Goal: Information Seeking & Learning: Learn about a topic

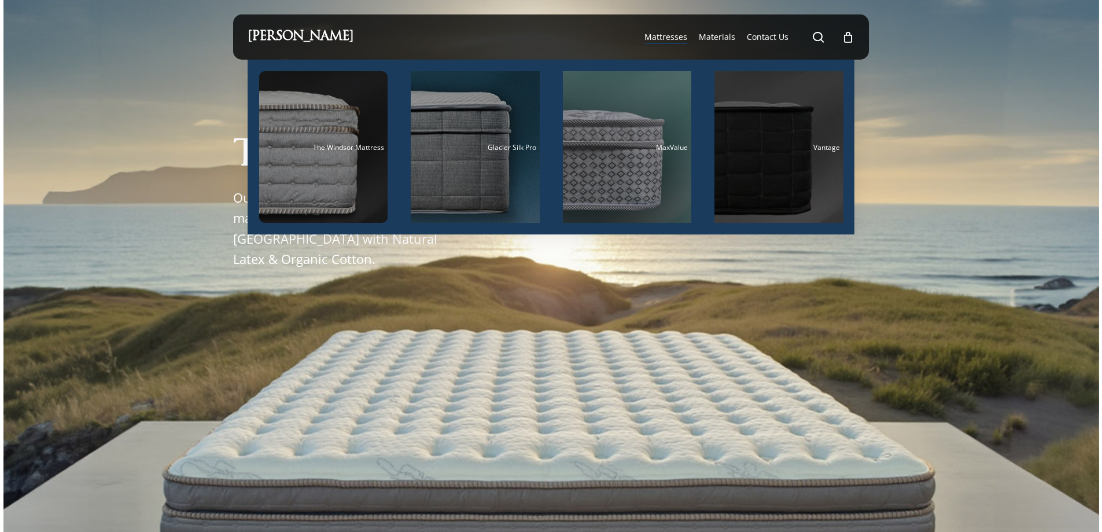
click at [743, 167] on div "Main Menu" at bounding box center [779, 147] width 129 height 152
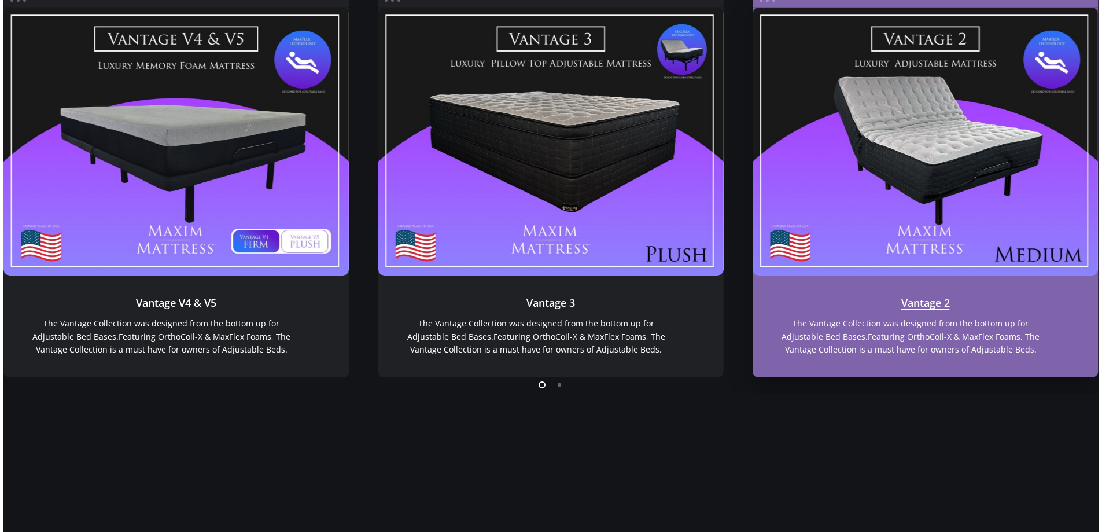
scroll to position [1070, 0]
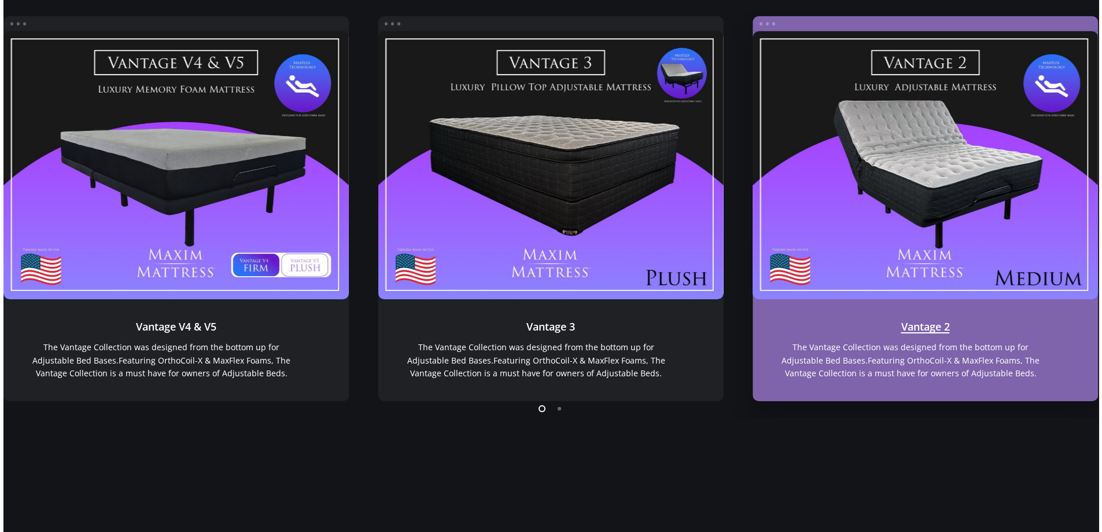
click at [1010, 201] on link "Vantage 2" at bounding box center [926, 165] width 346 height 268
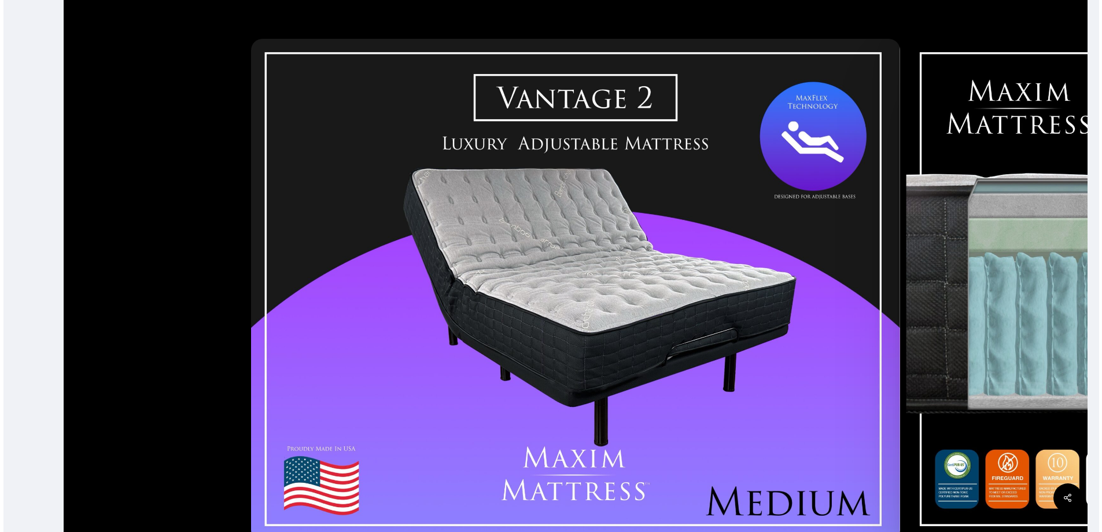
scroll to position [405, 0]
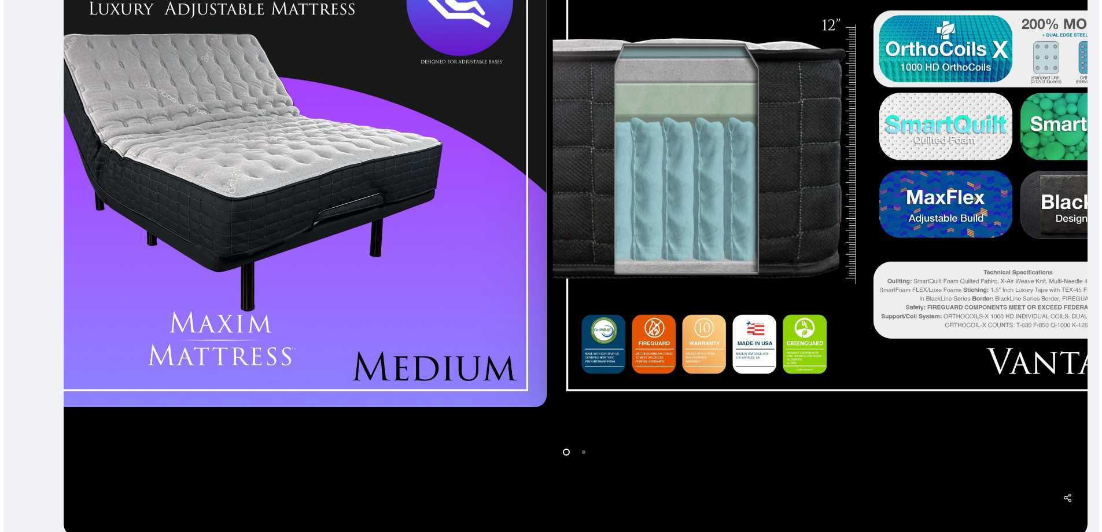
click at [530, 320] on div at bounding box center [222, 155] width 655 height 513
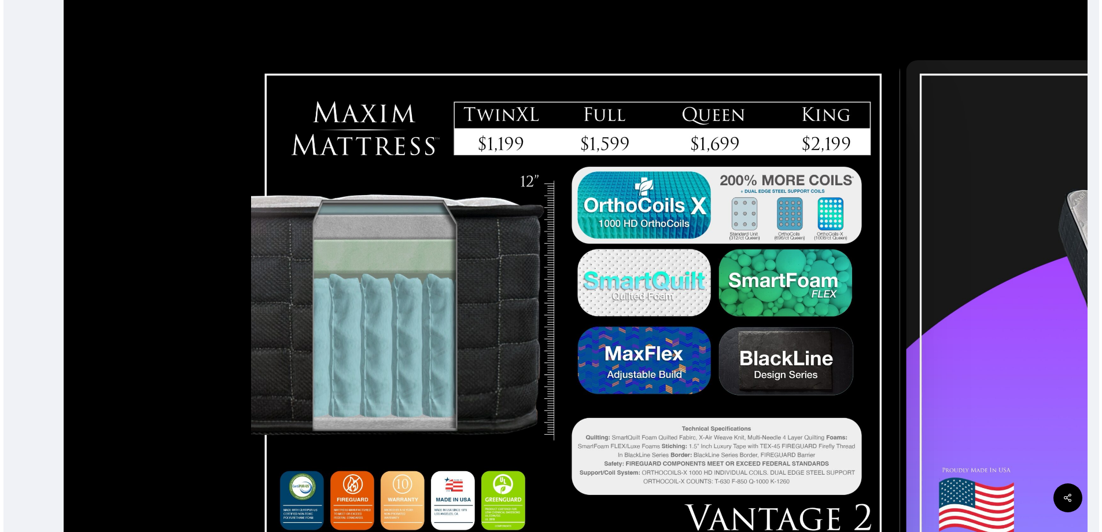
scroll to position [223, 0]
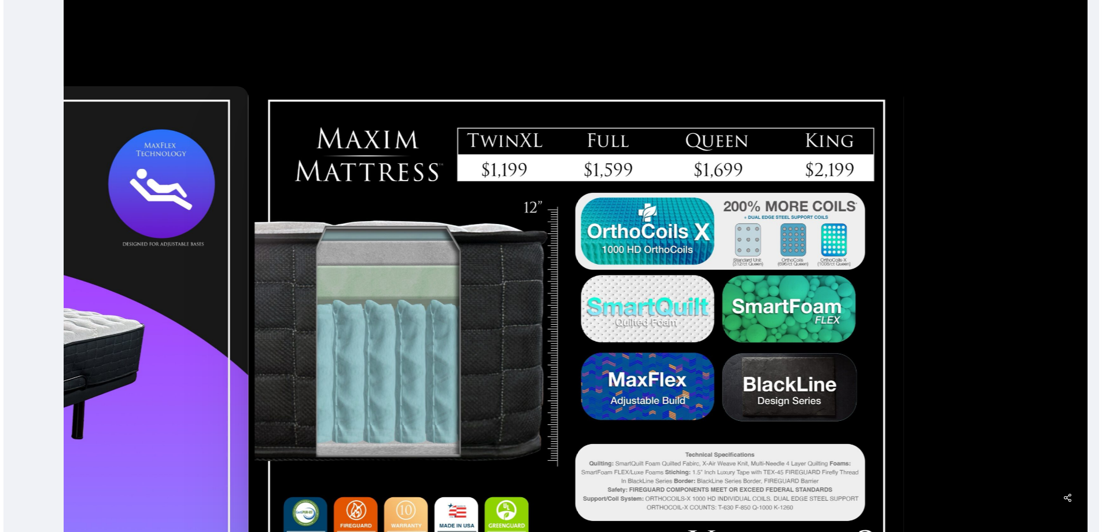
click at [920, 257] on div at bounding box center [576, 337] width 1024 height 761
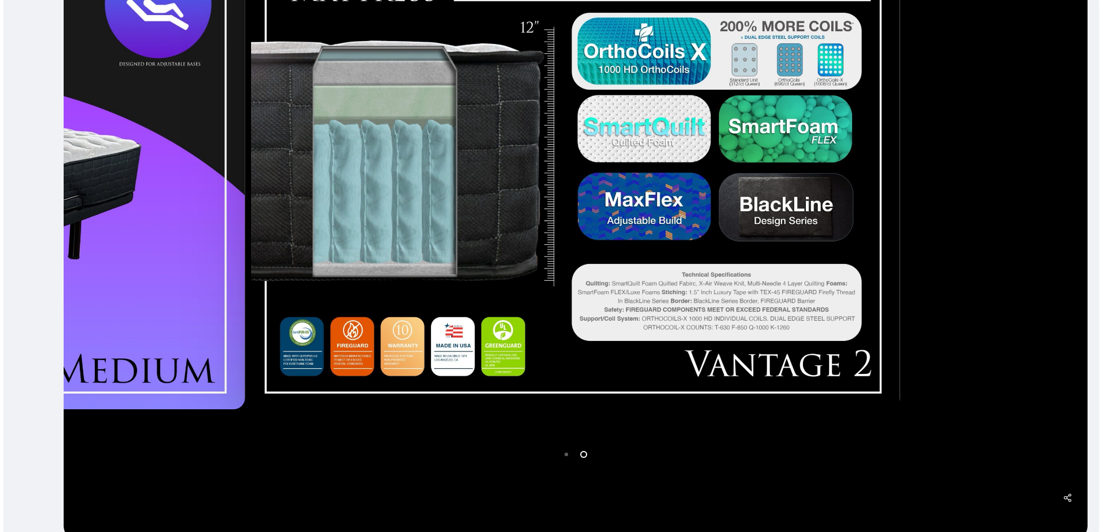
scroll to position [493, 0]
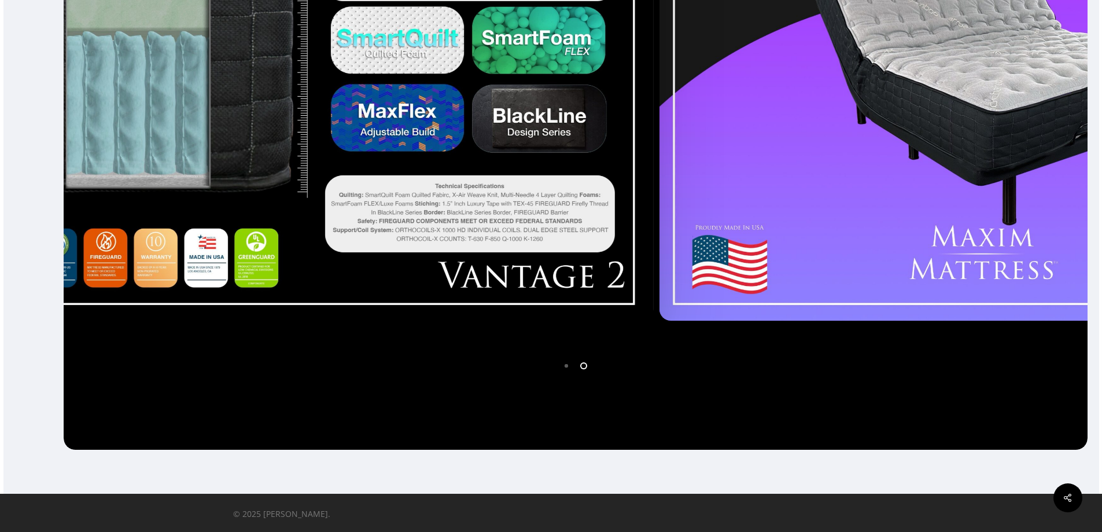
click at [656, 243] on div at bounding box center [328, 69] width 655 height 513
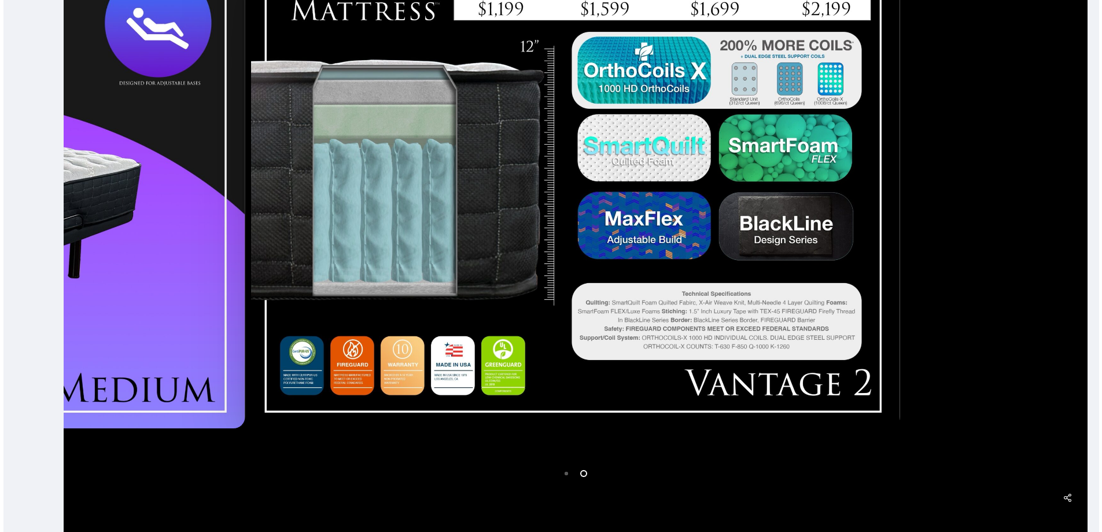
scroll to position [223, 0]
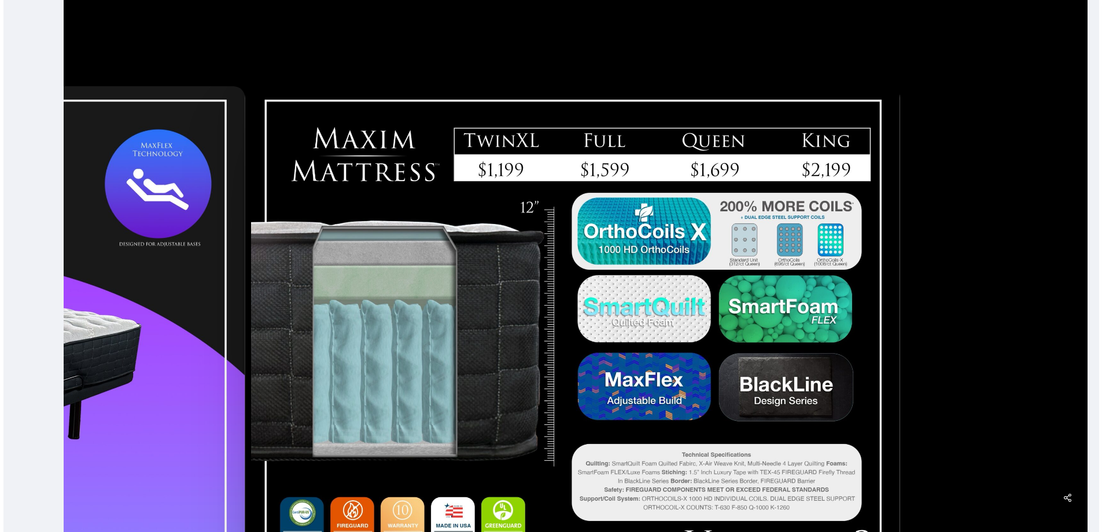
click at [520, 321] on img at bounding box center [575, 337] width 649 height 503
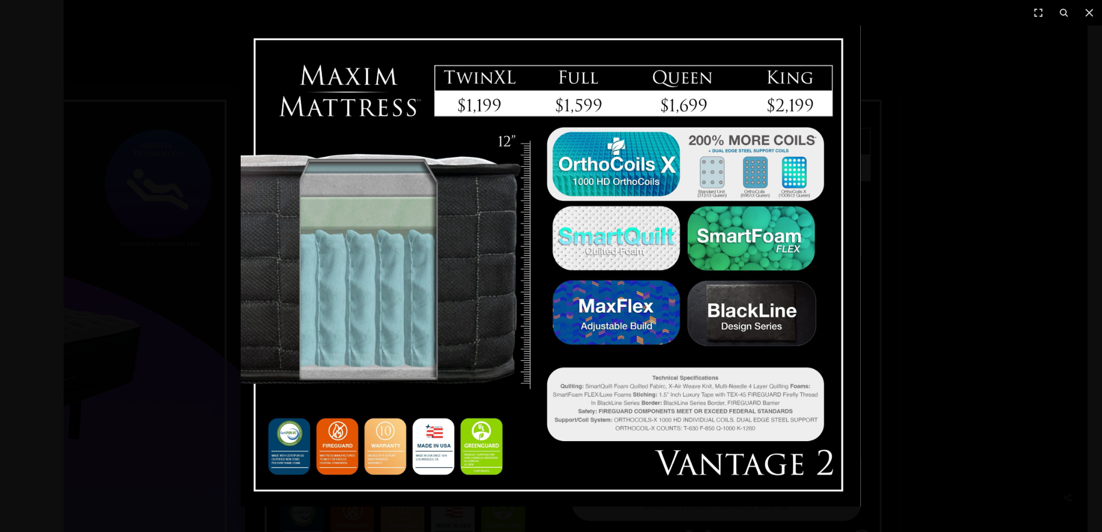
click at [480, 96] on img at bounding box center [551, 265] width 620 height 481
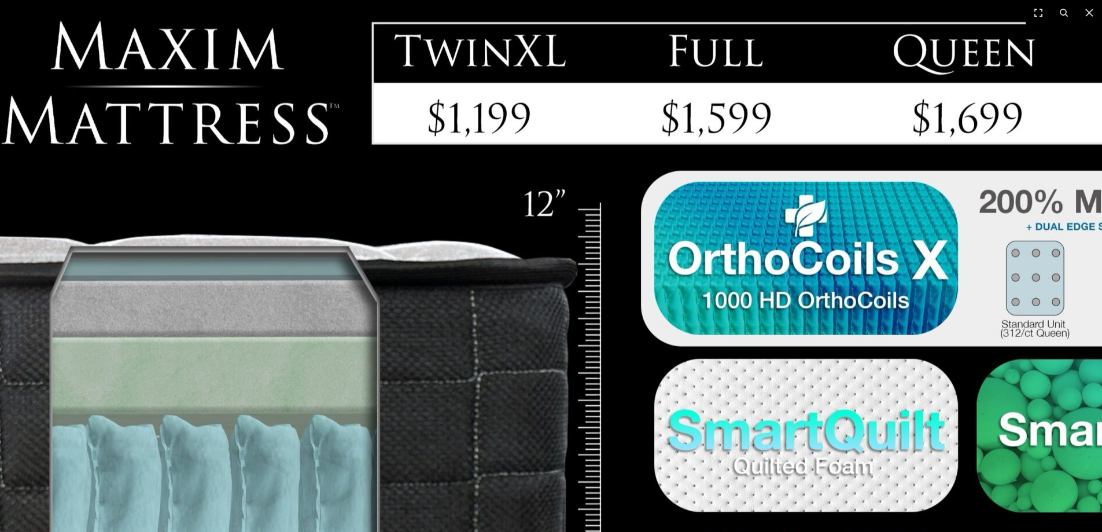
click at [492, 105] on img at bounding box center [649, 502] width 1481 height 1148
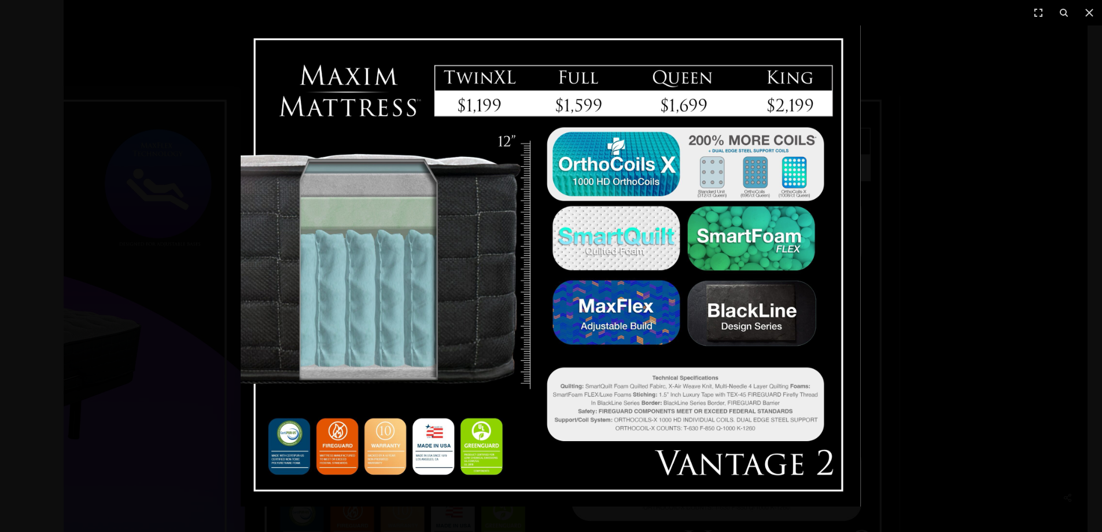
click at [503, 108] on img at bounding box center [551, 265] width 620 height 481
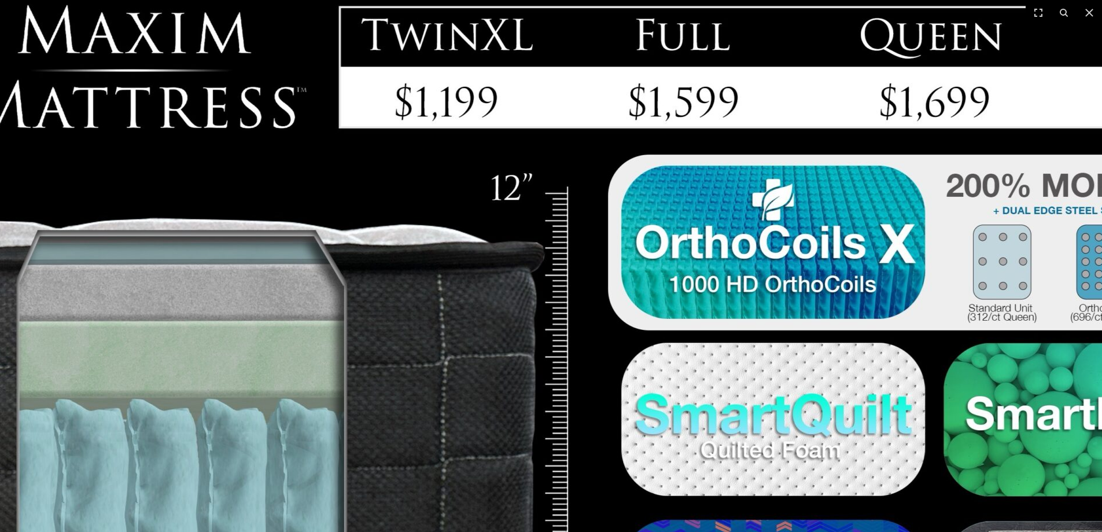
click at [503, 108] on img at bounding box center [616, 485] width 1481 height 1148
